Goal: Task Accomplishment & Management: Complete application form

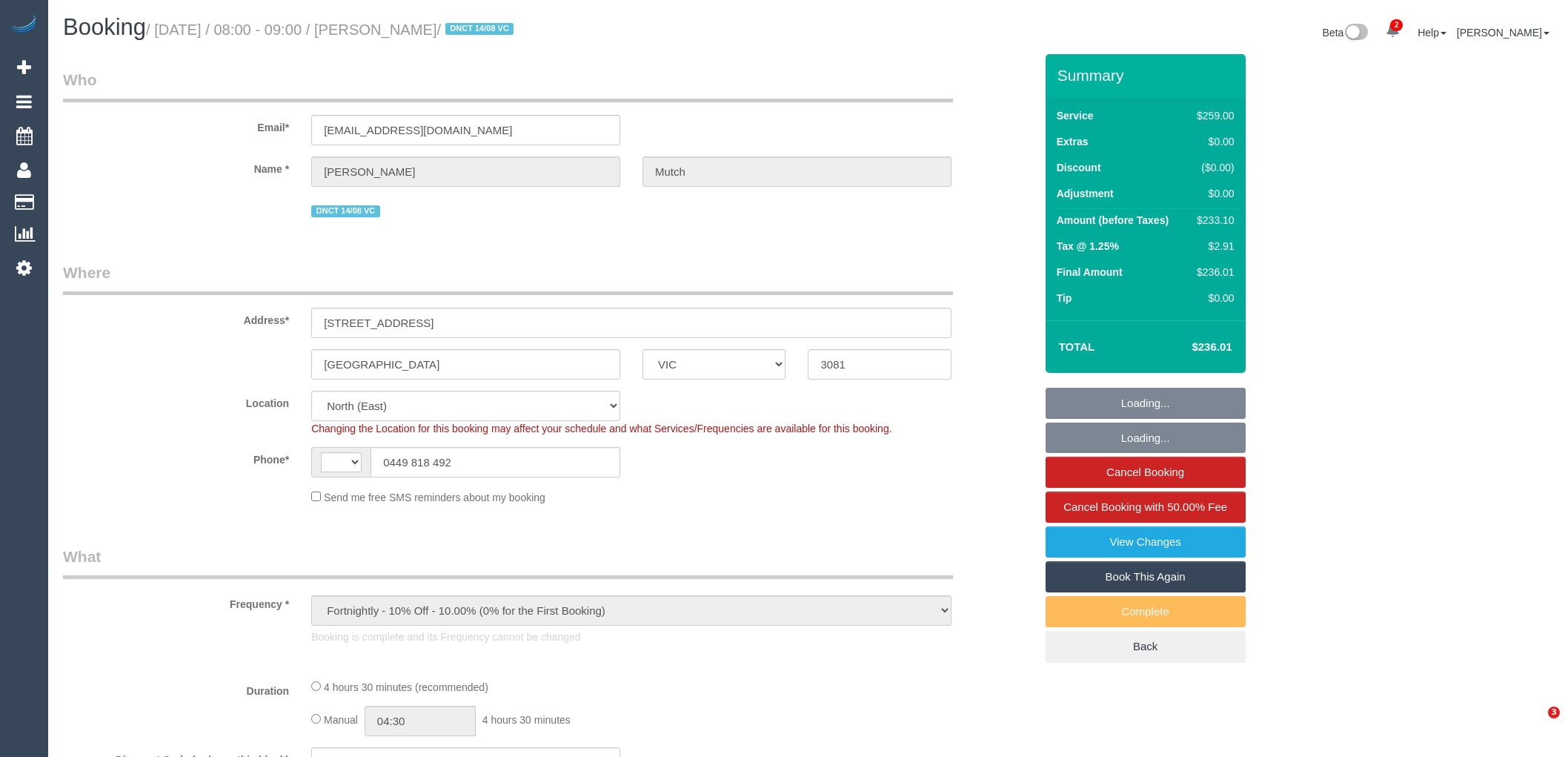
select select "VIC"
select select "object:324"
select select "string:AU"
select select "string:stripe-pm_1Rr9342GScqysDRVwuYZBjIs"
select select "number:29"
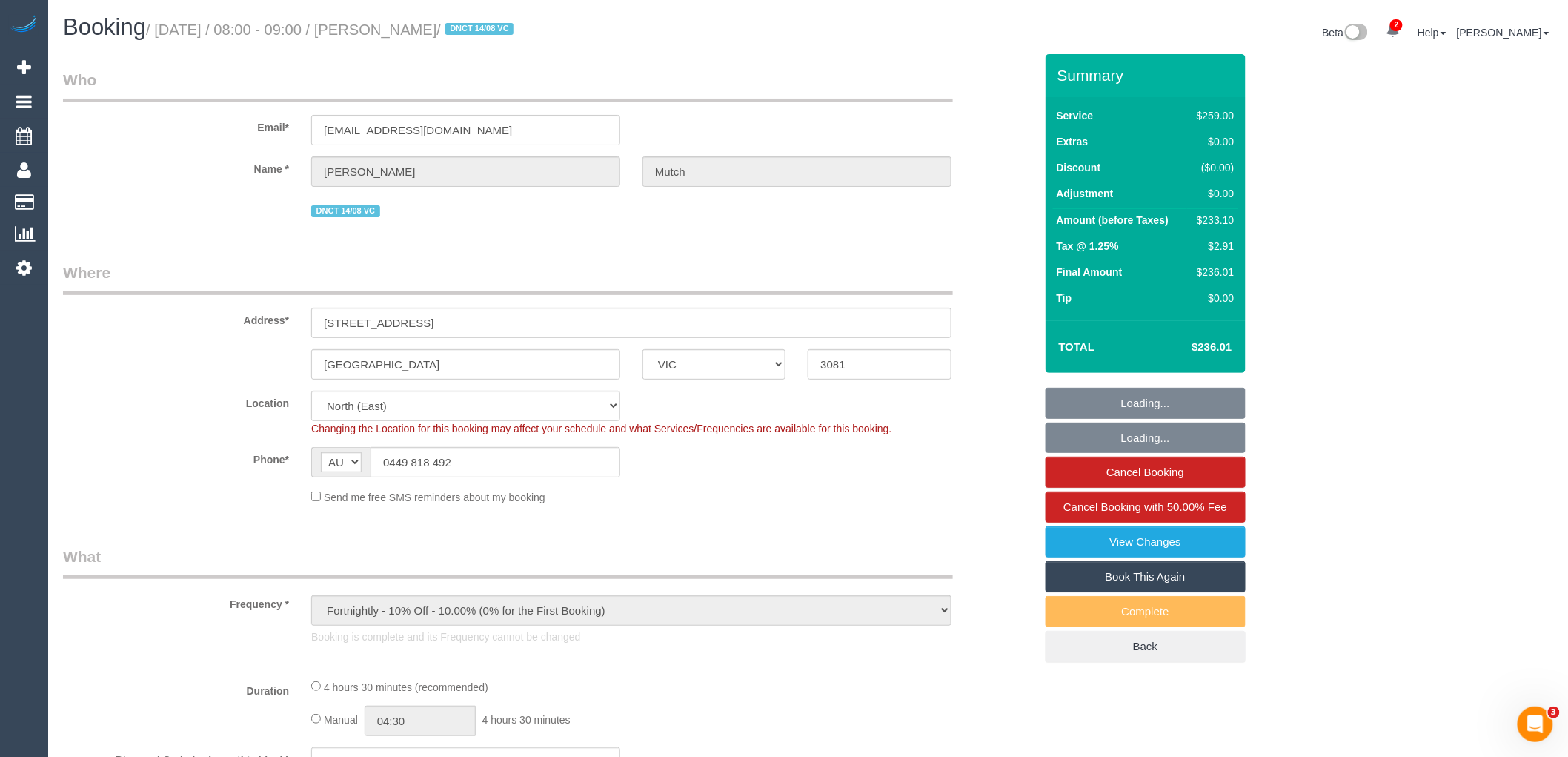
select select "number:14"
select select "number:18"
select select "number:22"
select select "number:12"
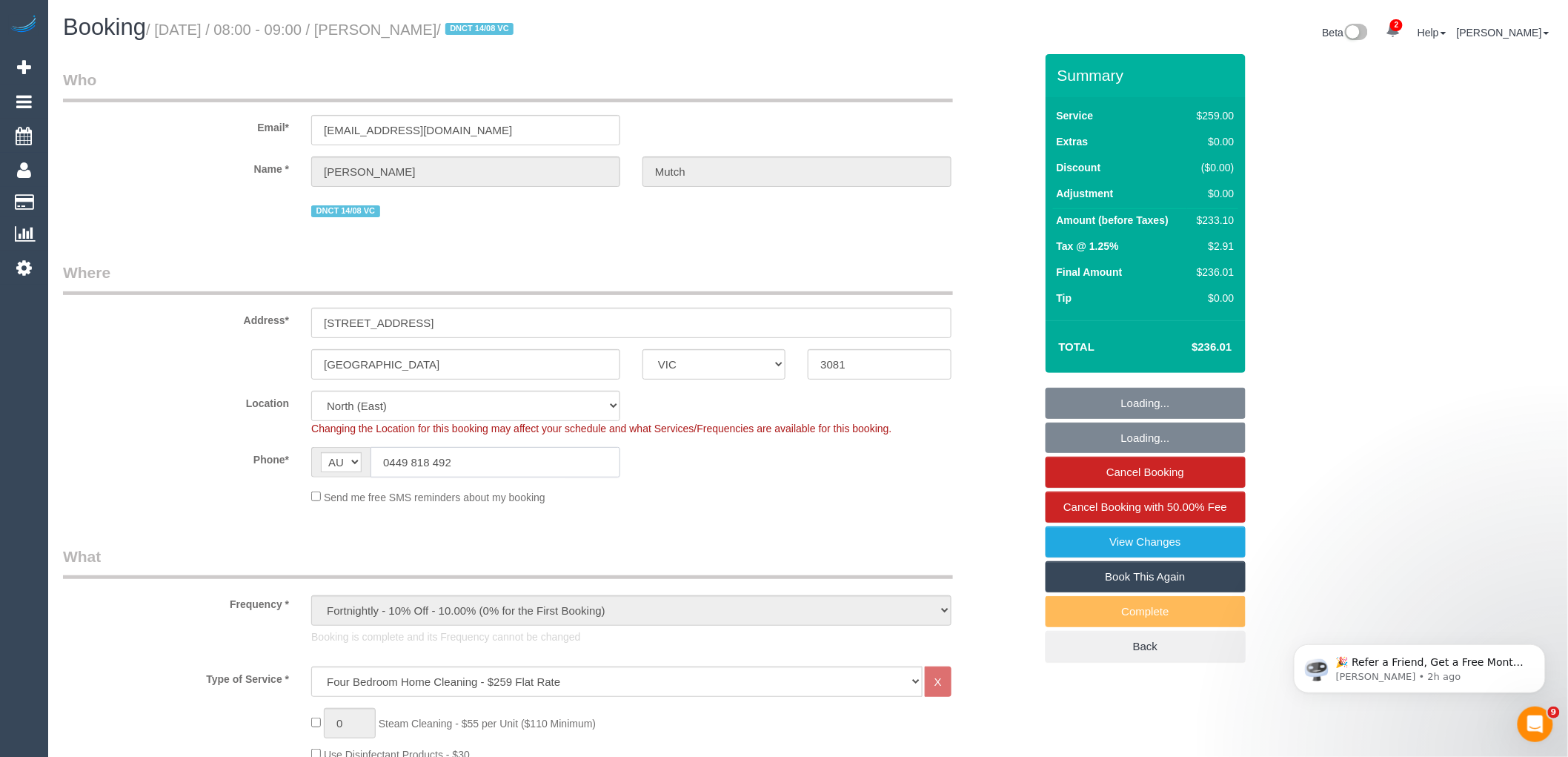
drag, startPoint x: 349, startPoint y: 460, endPoint x: 263, endPoint y: 458, distance: 86.0
click at [269, 458] on div "Phone* AF AL DZ AD AO AI AQ AG AR AM AW AU AT AZ BS BH BD BB BY BE BZ BJ BM BT …" at bounding box center [549, 461] width 993 height 31
